Goal: Task Accomplishment & Management: Manage account settings

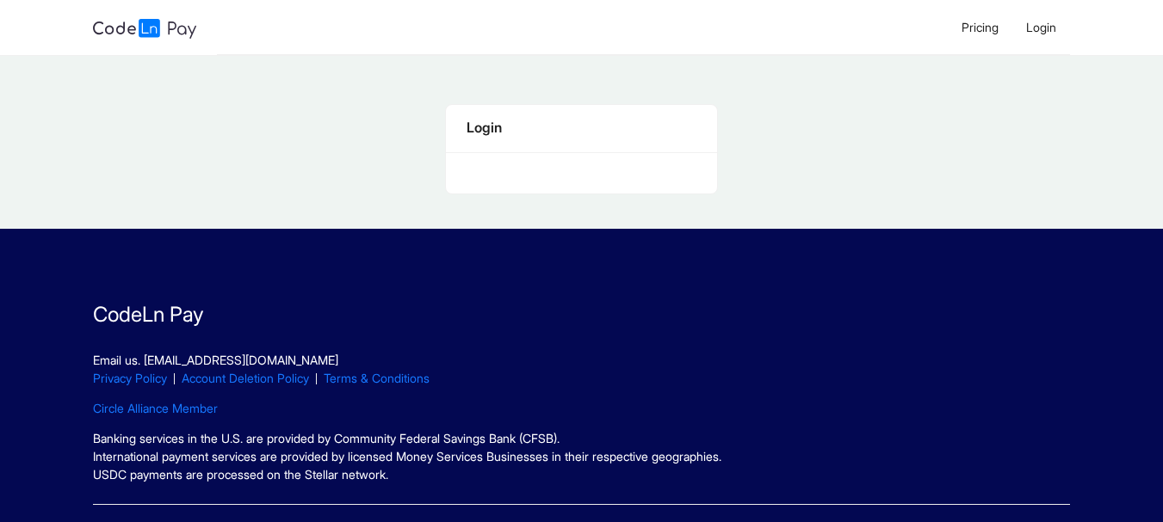
click at [480, 130] on div "Login" at bounding box center [581, 128] width 230 height 22
click at [1033, 22] on span "Login" at bounding box center [1041, 27] width 30 height 15
click at [1040, 35] on li "Login" at bounding box center [1041, 27] width 58 height 55
click at [1032, 28] on span "Login" at bounding box center [1041, 27] width 30 height 15
